Goal: Task Accomplishment & Management: Manage account settings

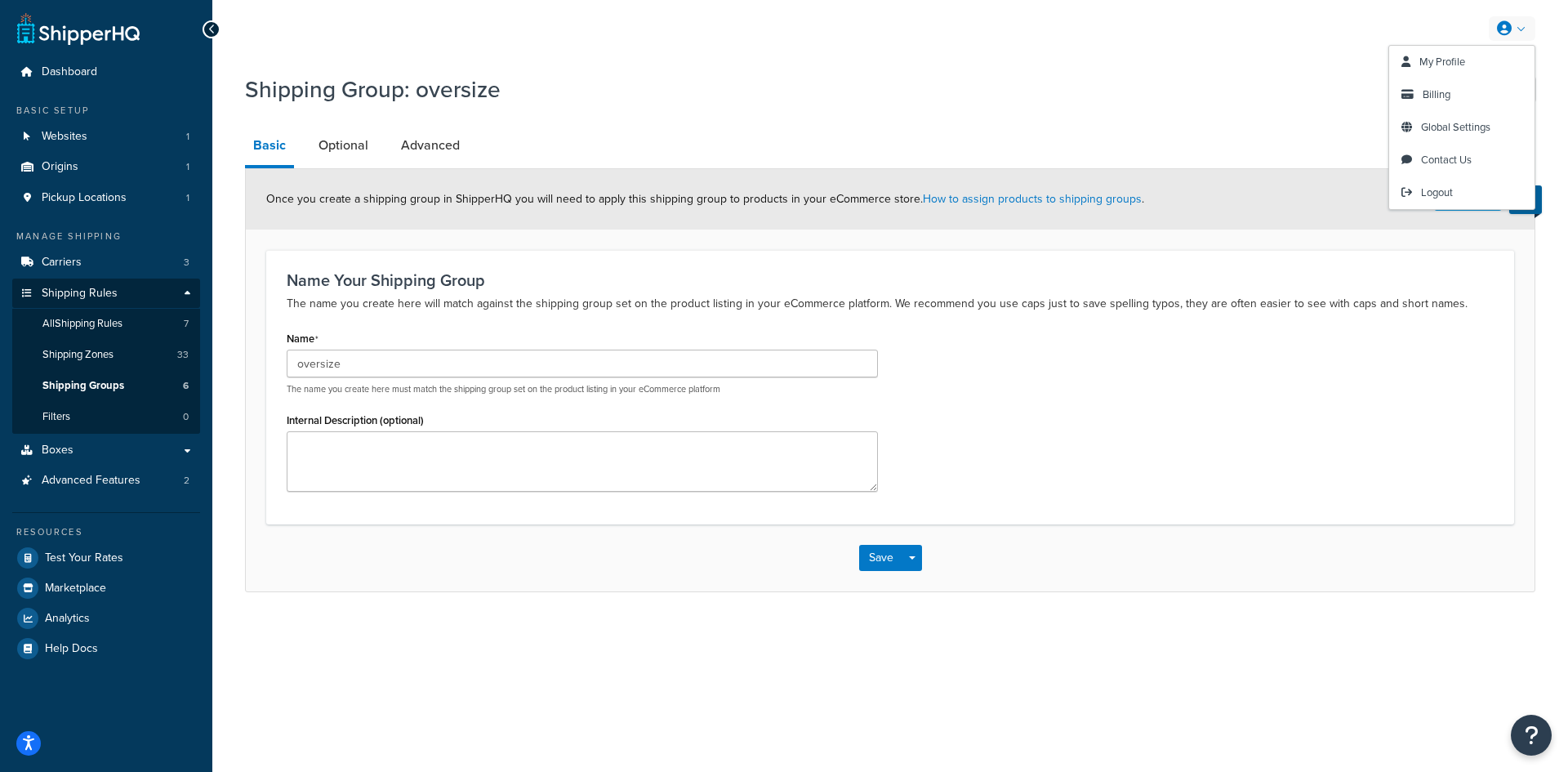
click at [1501, 37] on link at bounding box center [1513, 29] width 46 height 25
click at [1448, 104] on link "Billing" at bounding box center [1462, 94] width 145 height 32
